Goal: Task Accomplishment & Management: Manage account settings

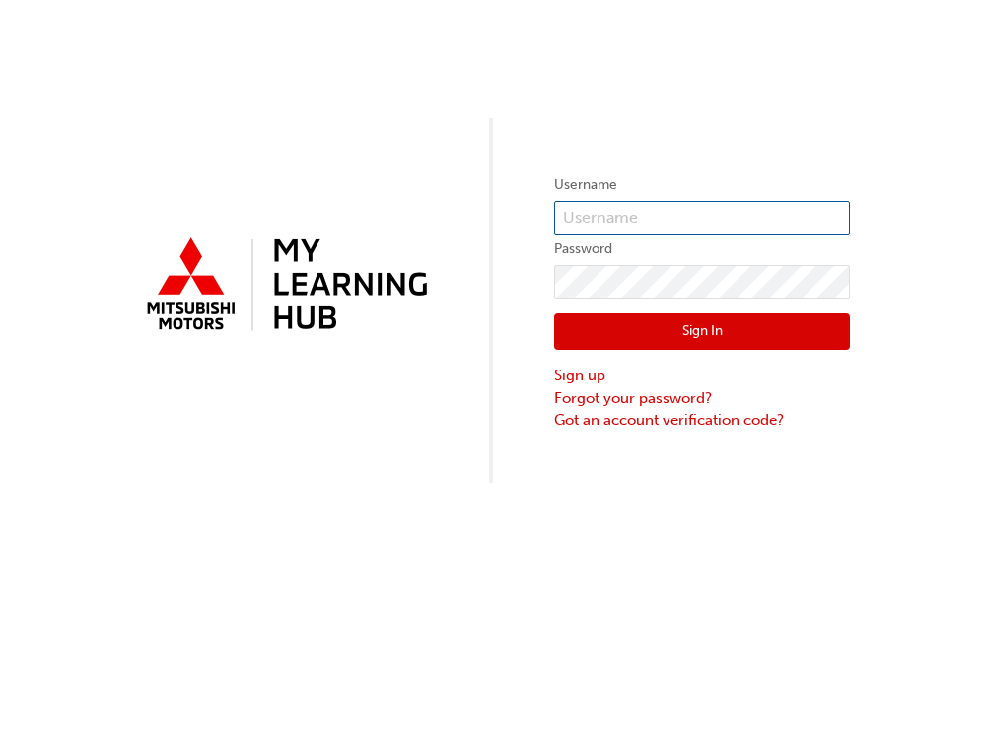
type input "0005917832"
click at [714, 329] on button "Sign In" at bounding box center [702, 331] width 296 height 37
